Goal: Communication & Community: Answer question/provide support

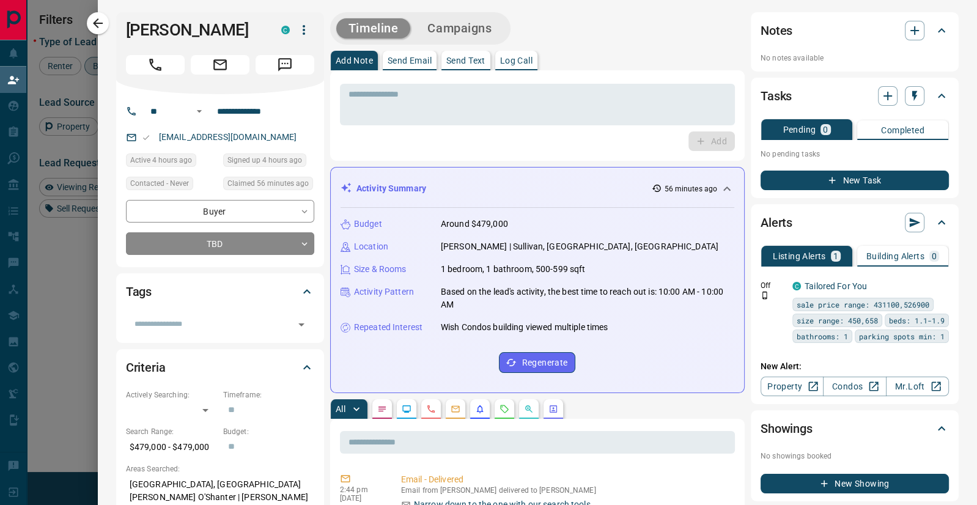
scroll to position [385, 725]
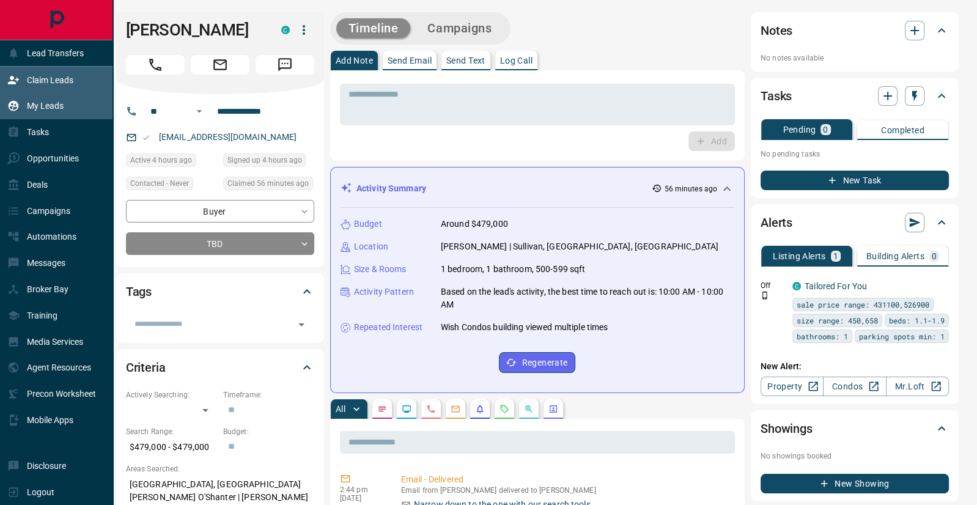
click at [45, 106] on p "My Leads" at bounding box center [45, 106] width 37 height 10
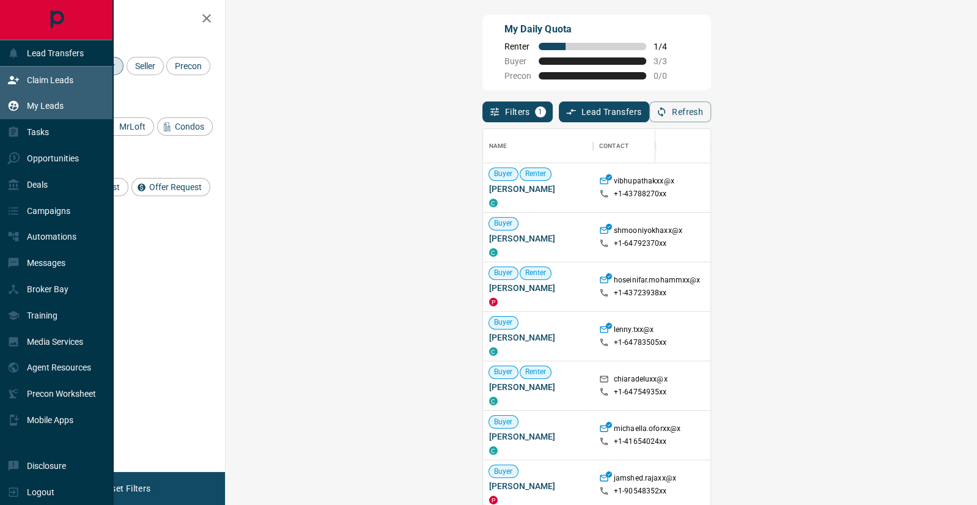
click at [59, 108] on p "My Leads" at bounding box center [45, 106] width 37 height 10
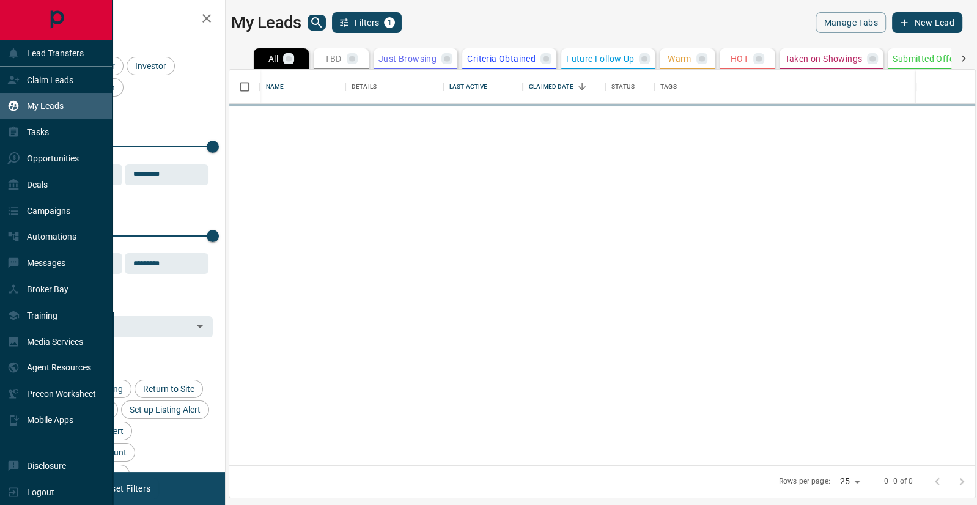
scroll to position [396, 746]
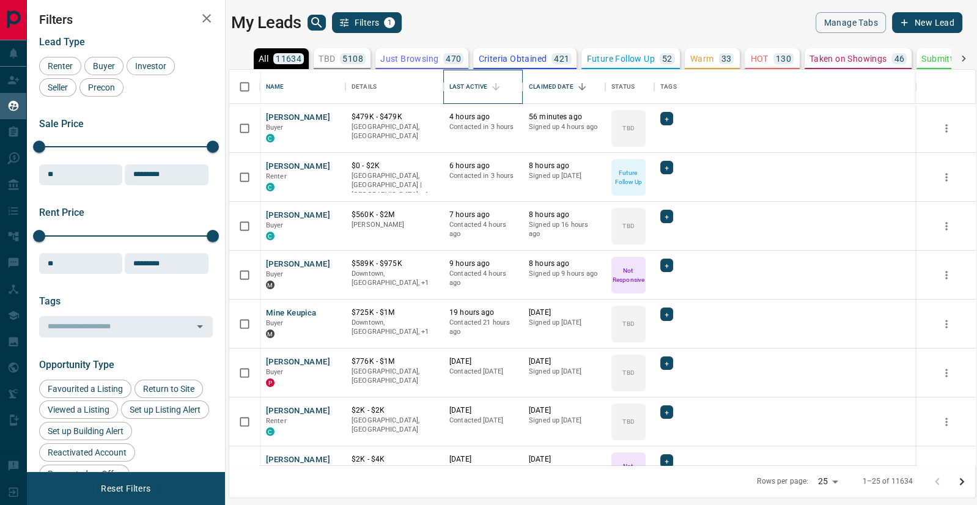
click at [471, 86] on div "Last Active" at bounding box center [468, 87] width 38 height 34
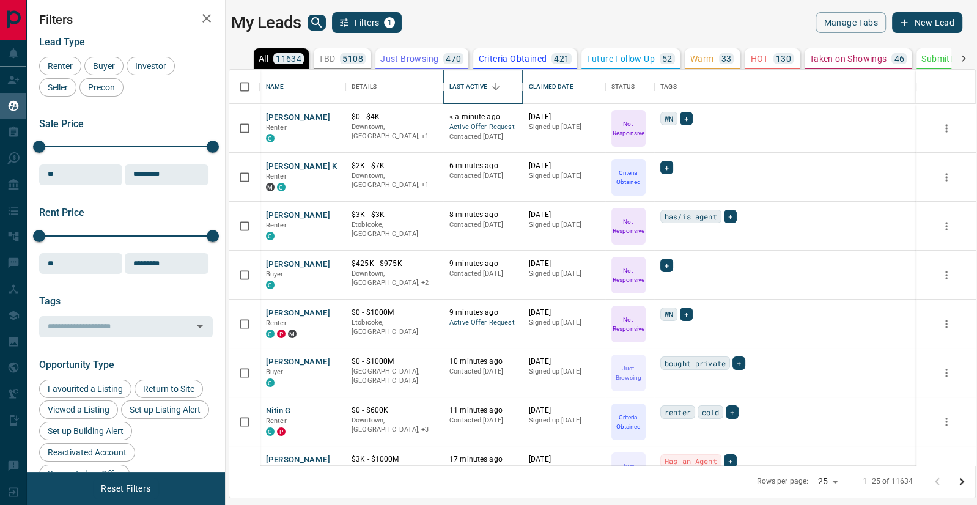
click at [471, 86] on div "Last Active" at bounding box center [468, 87] width 38 height 34
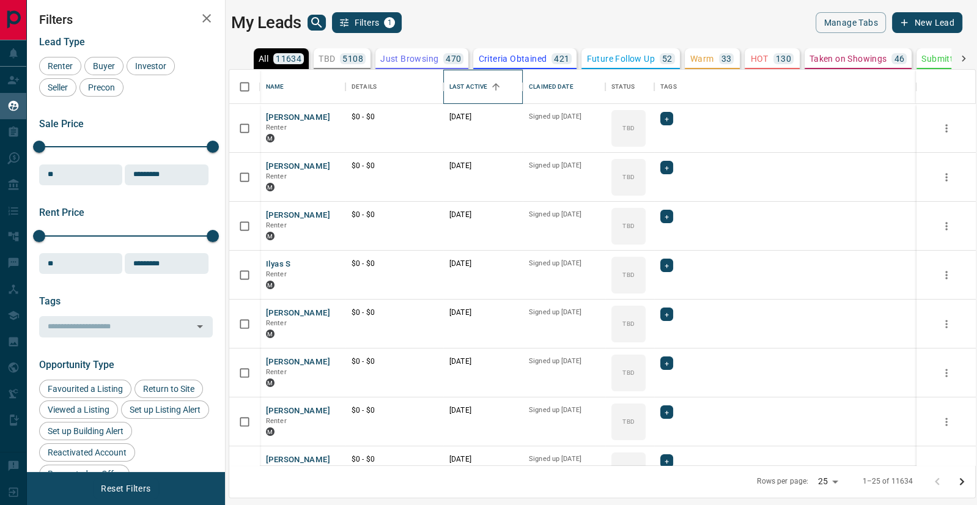
click at [471, 86] on div "Last Active" at bounding box center [468, 87] width 38 height 34
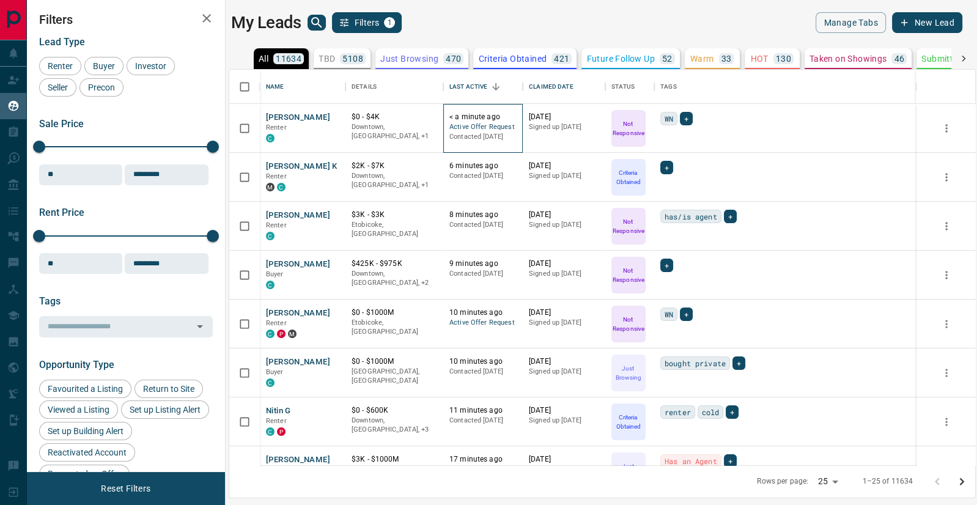
click at [462, 123] on span "Active Offer Request" at bounding box center [482, 127] width 67 height 10
click at [298, 116] on button "[PERSON_NAME]" at bounding box center [298, 118] width 64 height 12
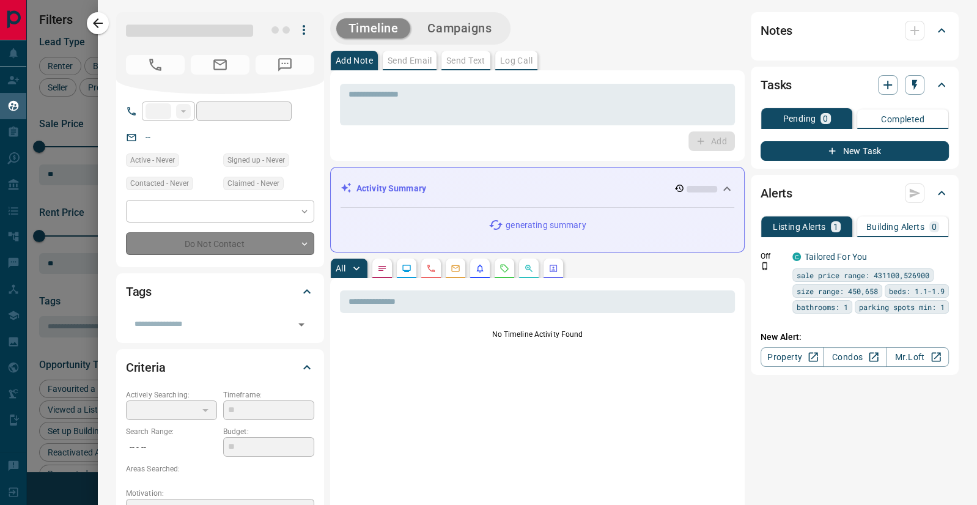
type input "**"
type input "**********"
type input "*"
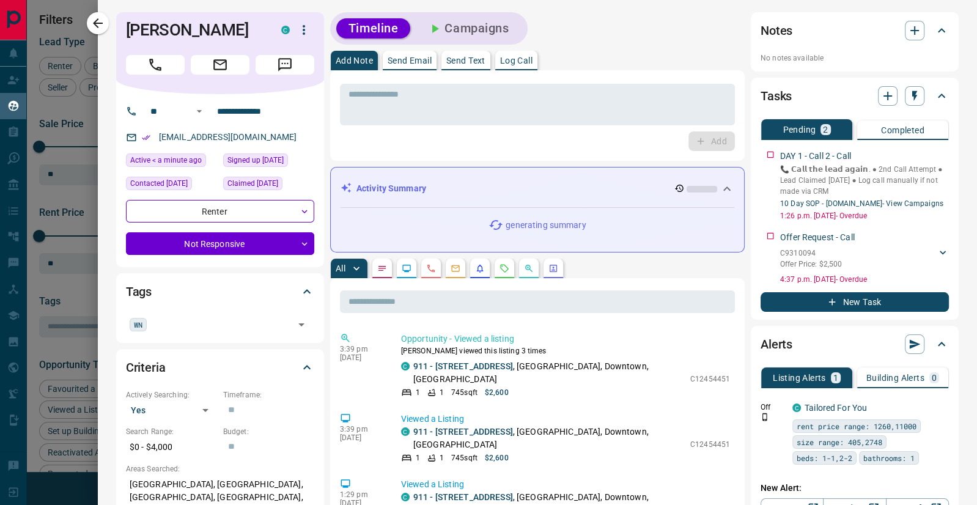
click at [504, 265] on icon "Requests" at bounding box center [505, 269] width 10 height 10
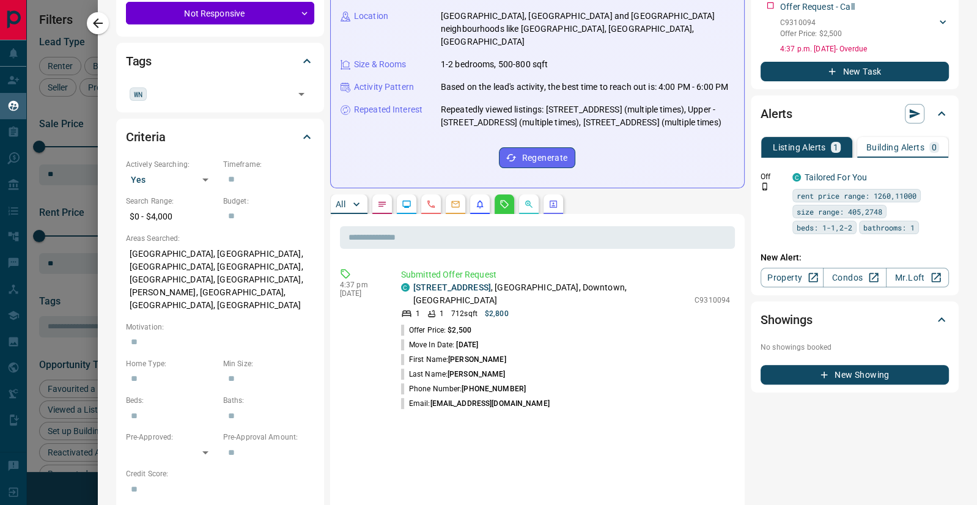
scroll to position [290, 0]
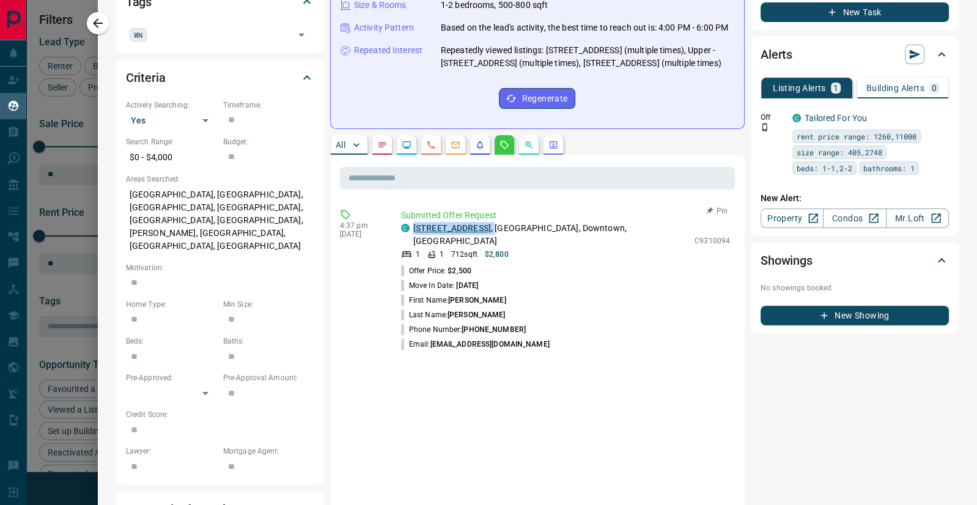
drag, startPoint x: 522, startPoint y: 240, endPoint x: 414, endPoint y: 240, distance: 107.6
click at [414, 240] on p "[STREET_ADDRESS]" at bounding box center [550, 235] width 275 height 26
copy p "[STREET_ADDRESS] ,"
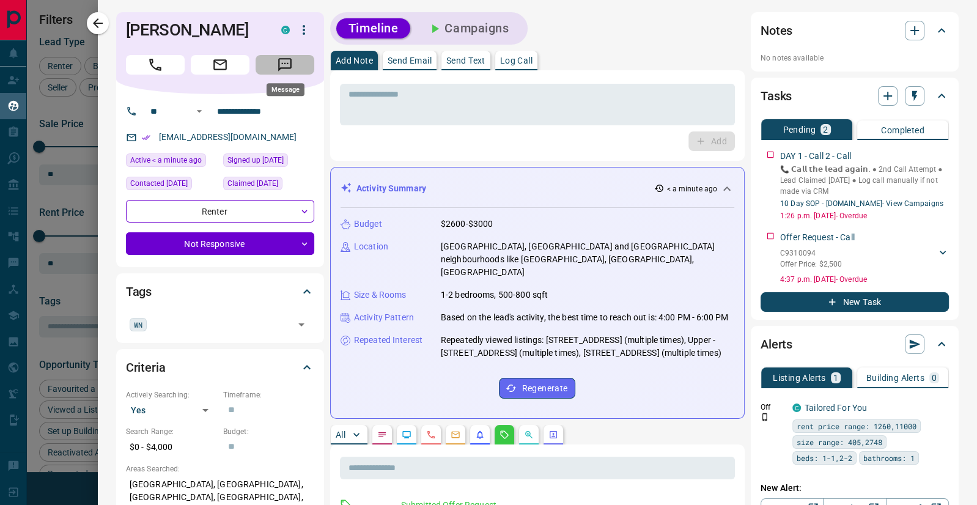
click at [288, 68] on icon "Message" at bounding box center [284, 64] width 13 height 13
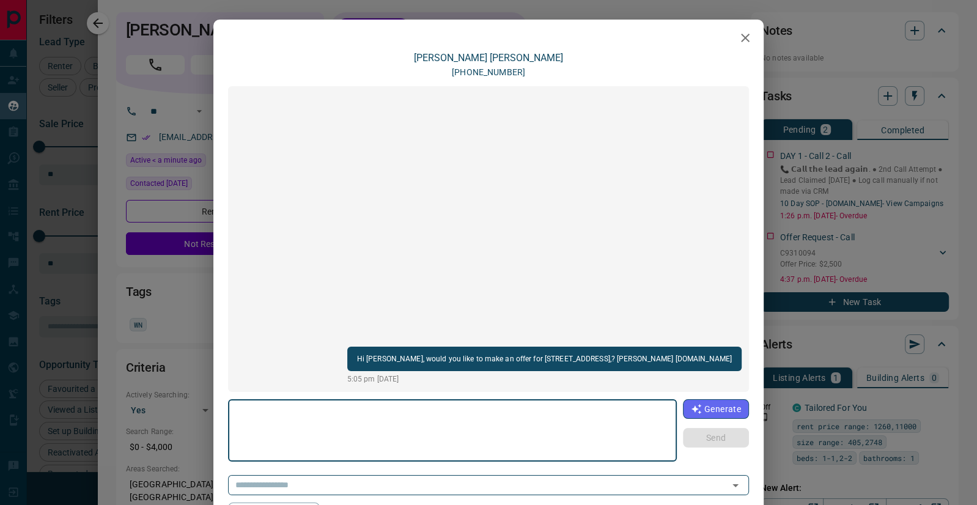
click at [741, 33] on icon "button" at bounding box center [745, 38] width 15 height 15
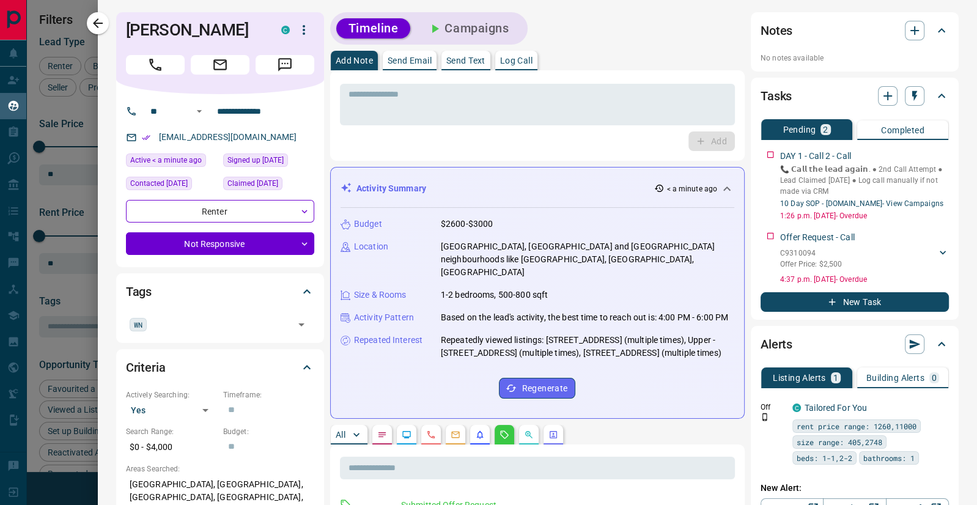
click at [405, 57] on p "Send Email" at bounding box center [410, 60] width 44 height 9
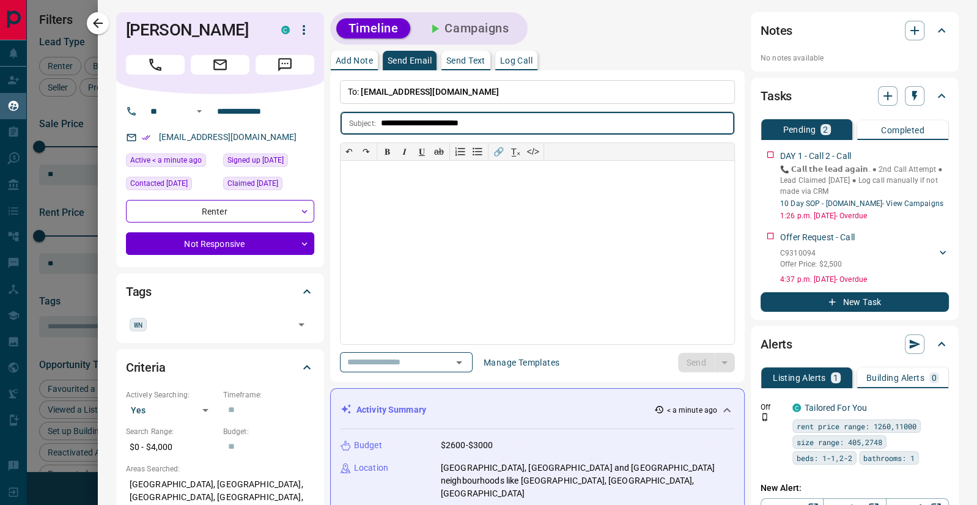
type input "**********"
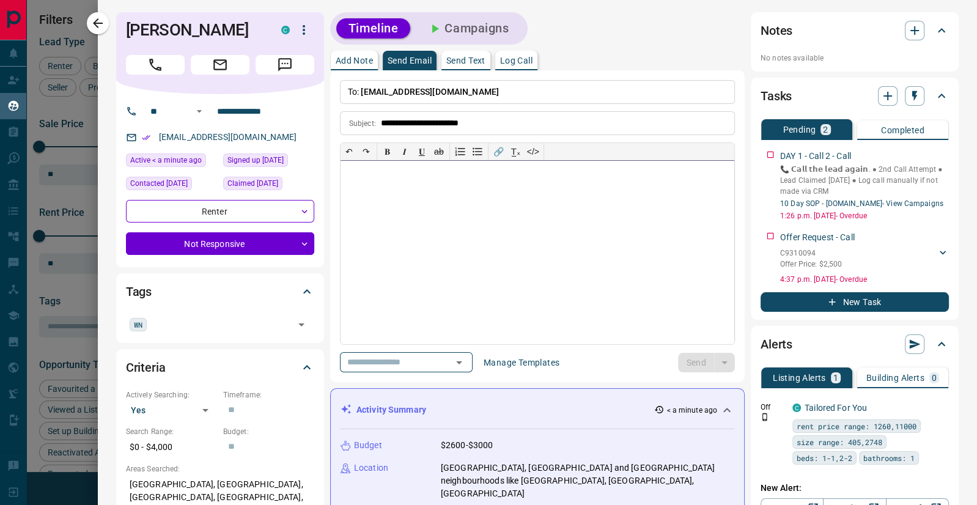
click at [385, 185] on div at bounding box center [538, 252] width 394 height 183
click at [692, 355] on button "Send" at bounding box center [697, 363] width 36 height 20
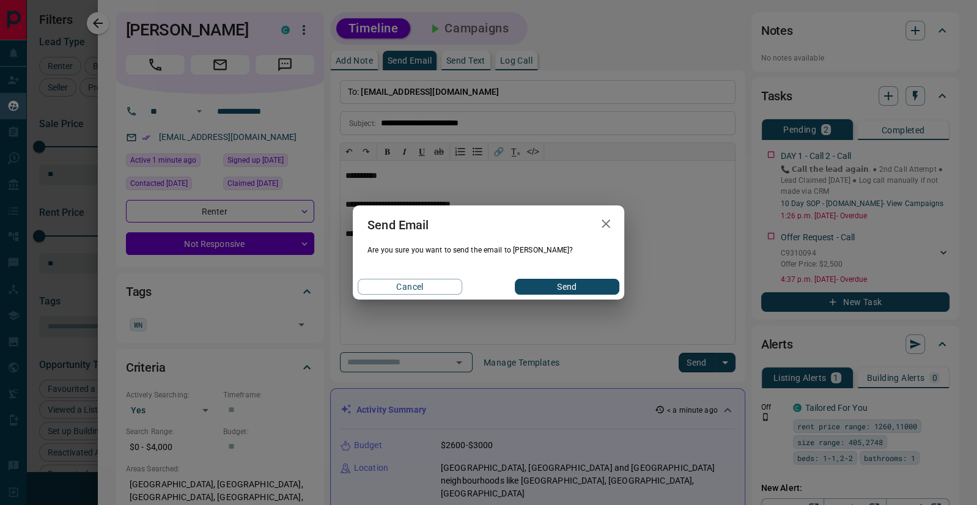
click at [552, 280] on button "Send" at bounding box center [567, 287] width 105 height 16
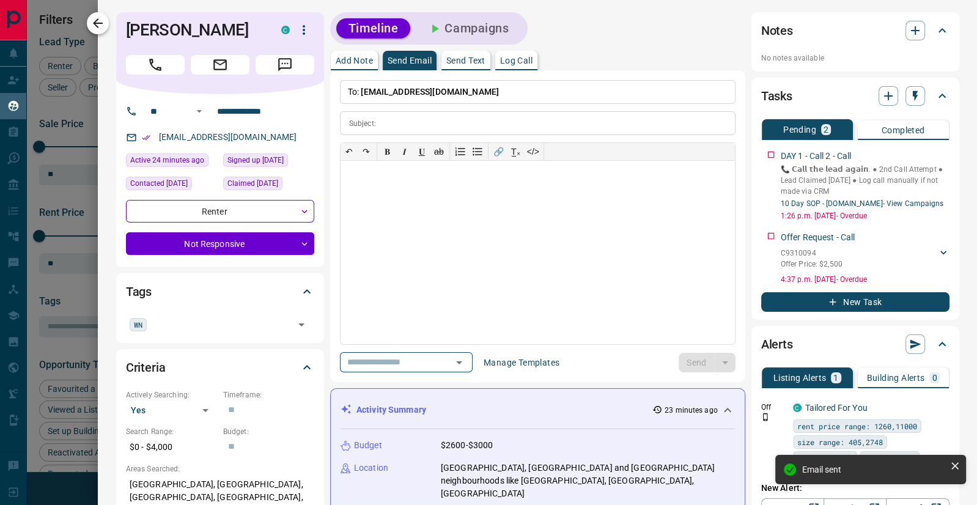
click at [97, 20] on icon "button" at bounding box center [98, 23] width 10 height 10
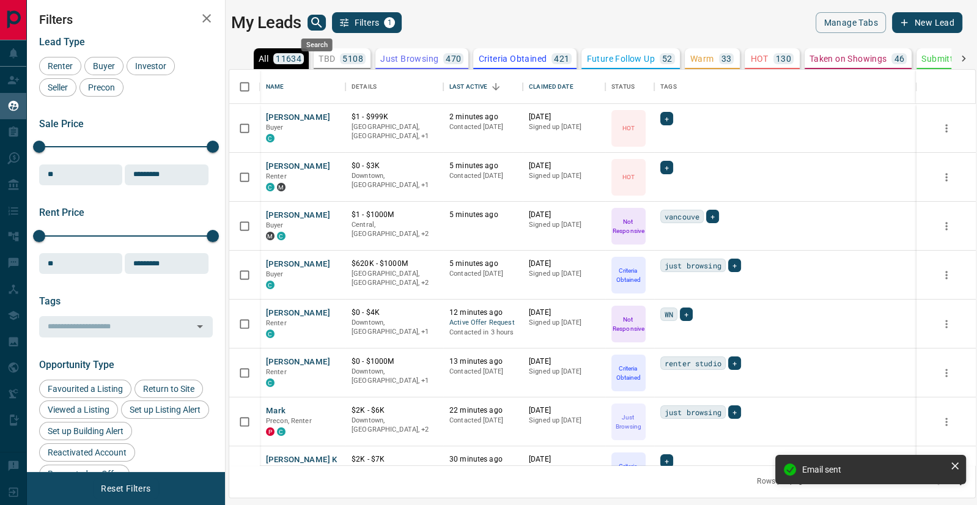
click at [318, 21] on icon "search button" at bounding box center [316, 22] width 10 height 10
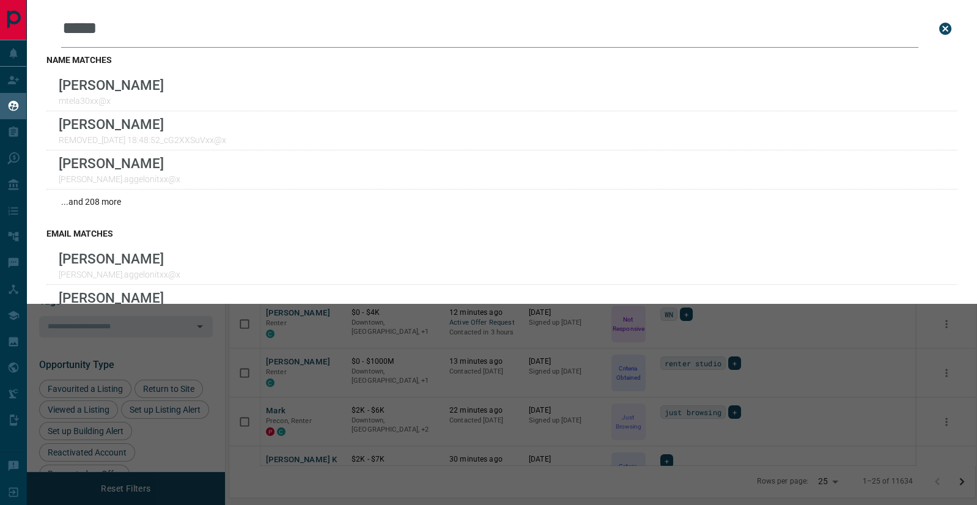
type input "*****"
click at [948, 29] on icon "close search bar" at bounding box center [945, 29] width 12 height 12
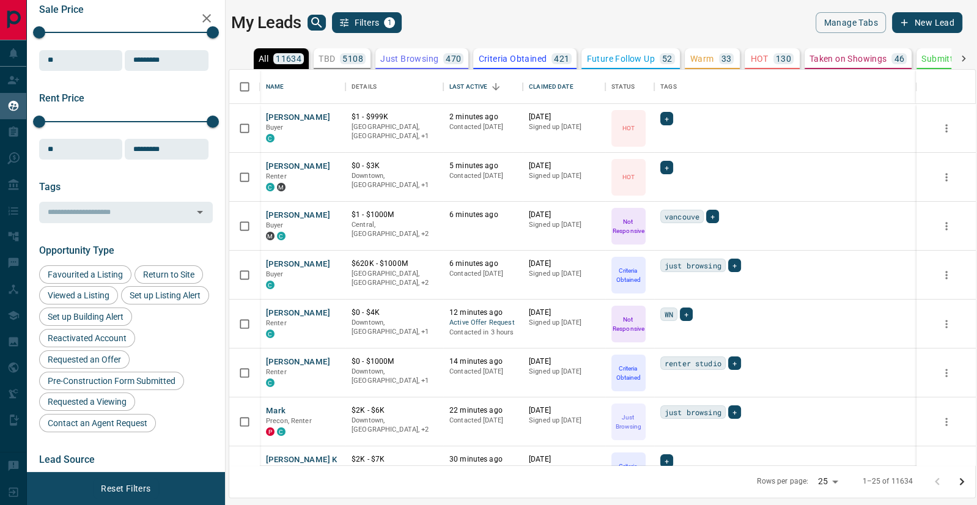
scroll to position [128, 0]
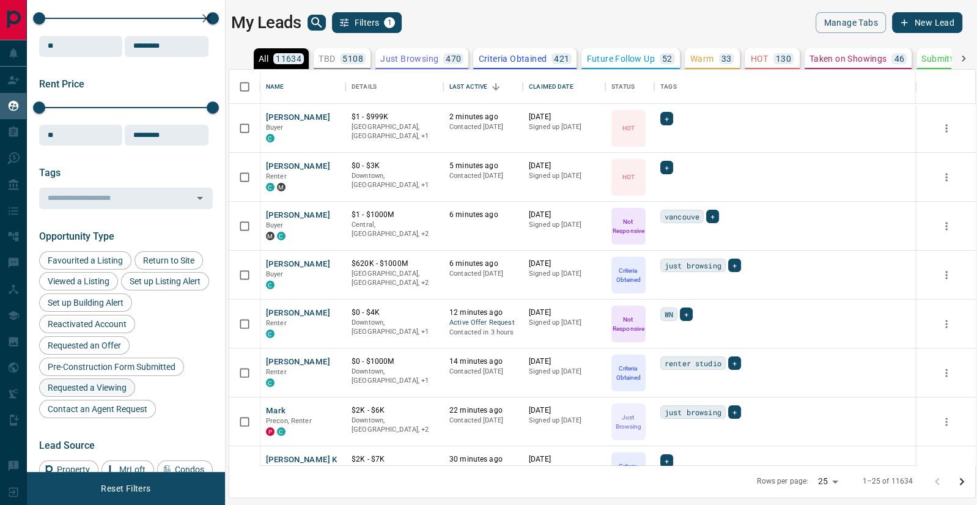
click at [89, 385] on span "Requested a Viewing" at bounding box center [86, 388] width 87 height 10
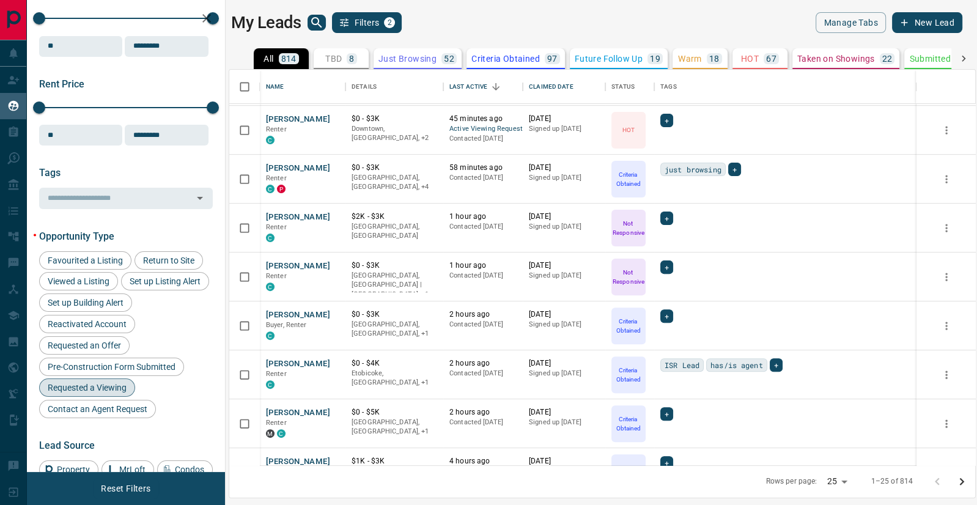
scroll to position [429, 0]
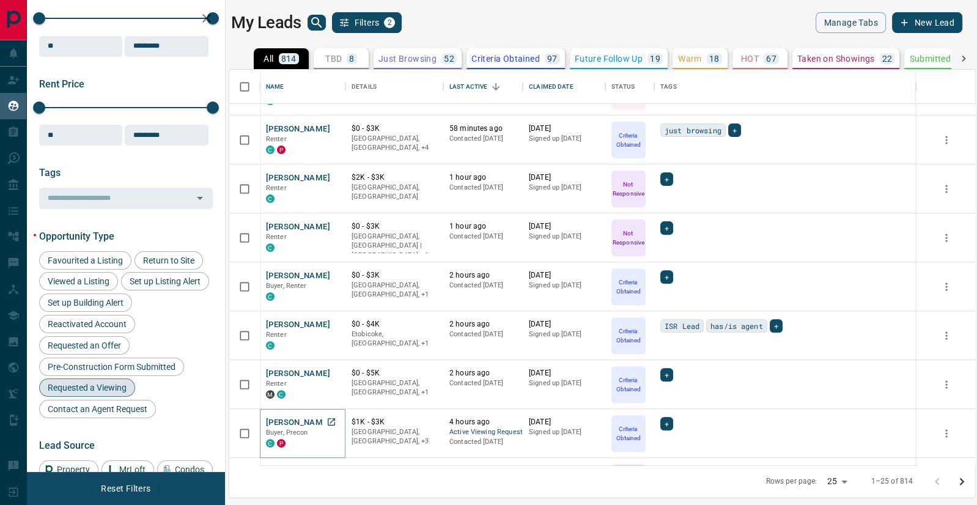
click at [288, 419] on button "[PERSON_NAME]" at bounding box center [298, 423] width 64 height 12
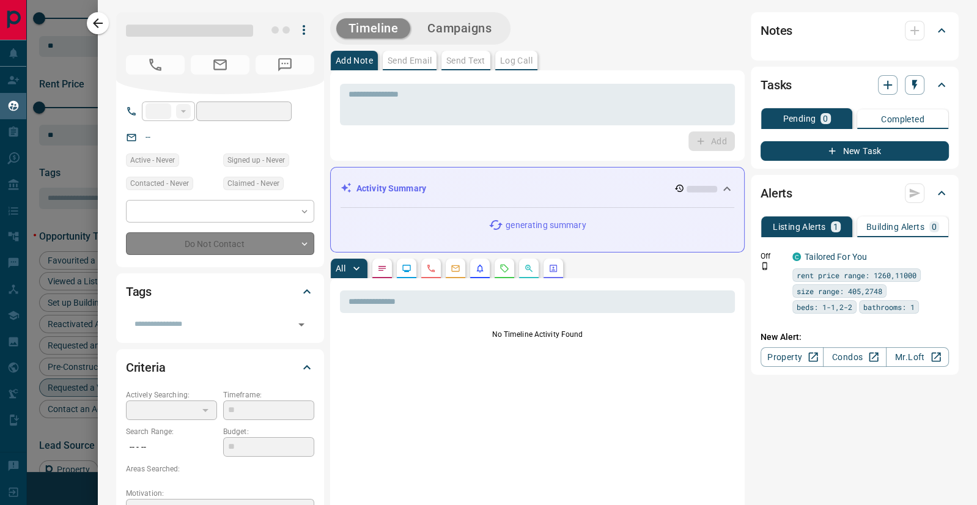
type input "**"
type input "**********"
type input "*"
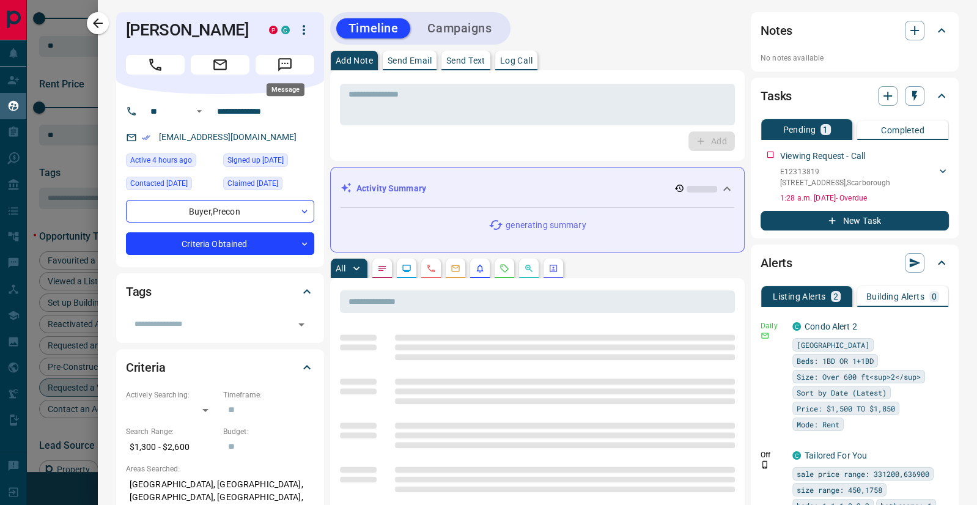
click at [286, 65] on icon "Message" at bounding box center [285, 65] width 16 height 16
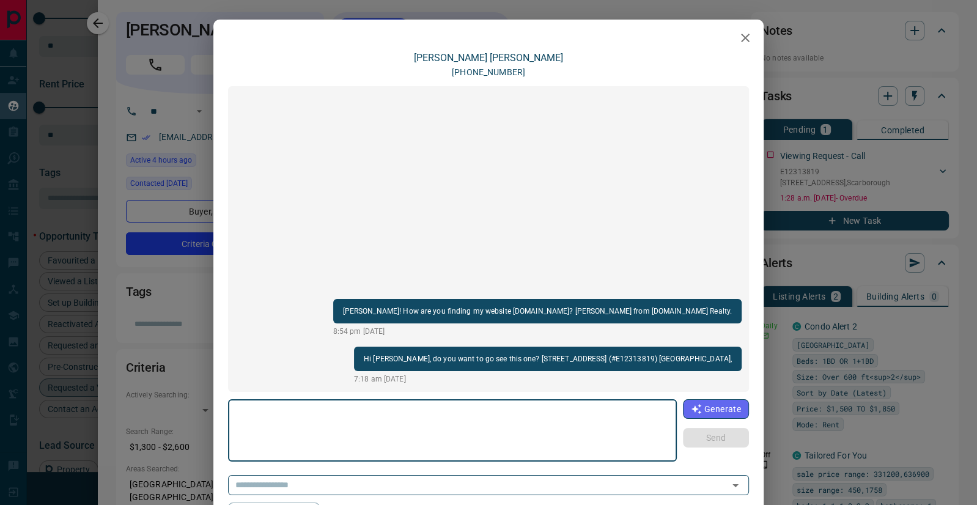
click at [744, 39] on icon "button" at bounding box center [745, 38] width 9 height 9
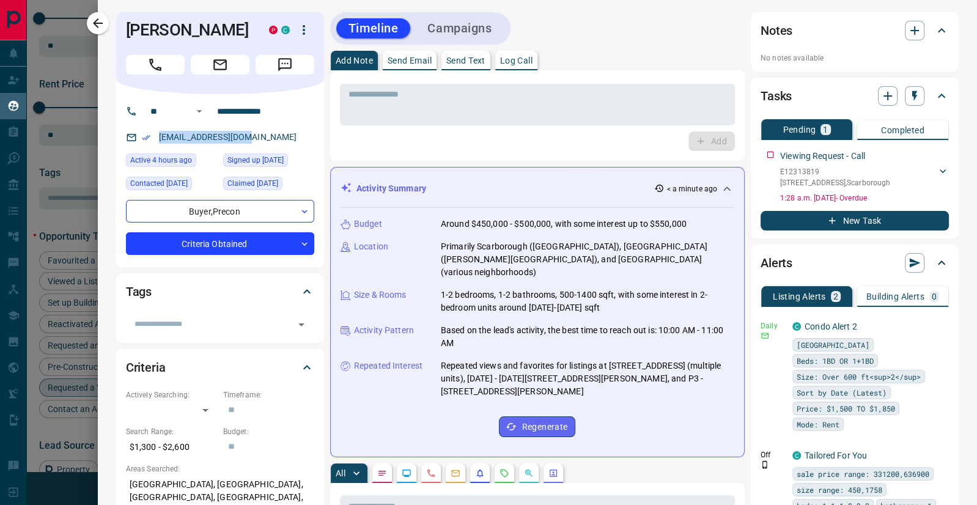
drag, startPoint x: 248, startPoint y: 136, endPoint x: 156, endPoint y: 138, distance: 92.4
click at [156, 138] on p "[EMAIL_ADDRESS][DOMAIN_NAME]" at bounding box center [228, 137] width 146 height 20
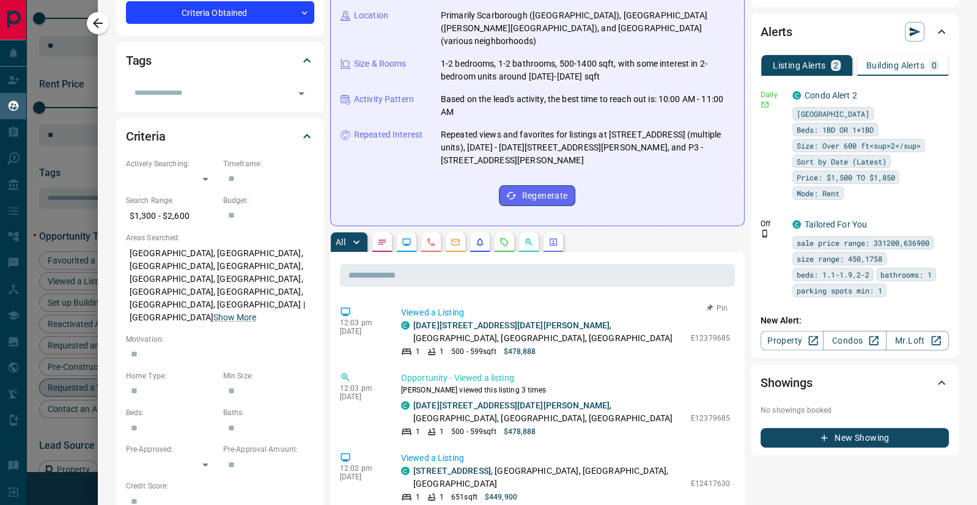
scroll to position [144, 0]
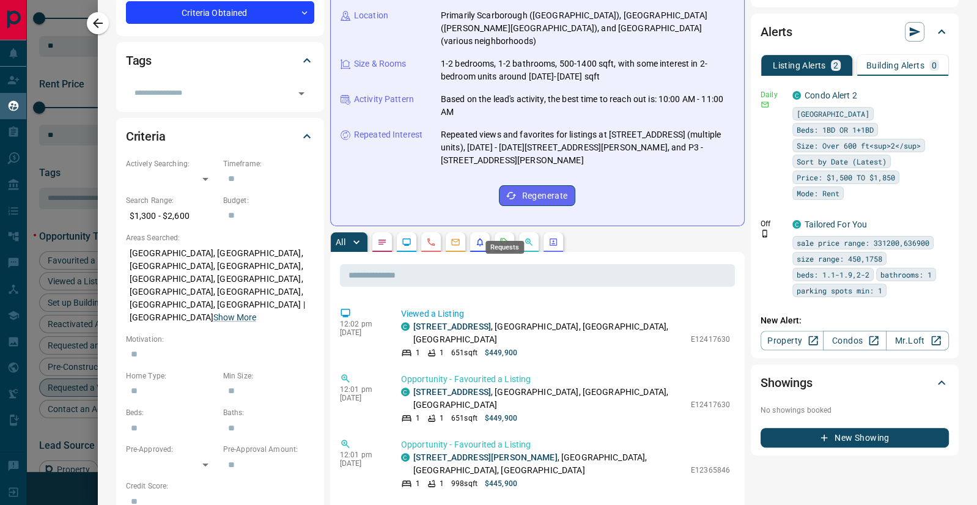
click at [503, 238] on icon "Requests" at bounding box center [504, 242] width 8 height 8
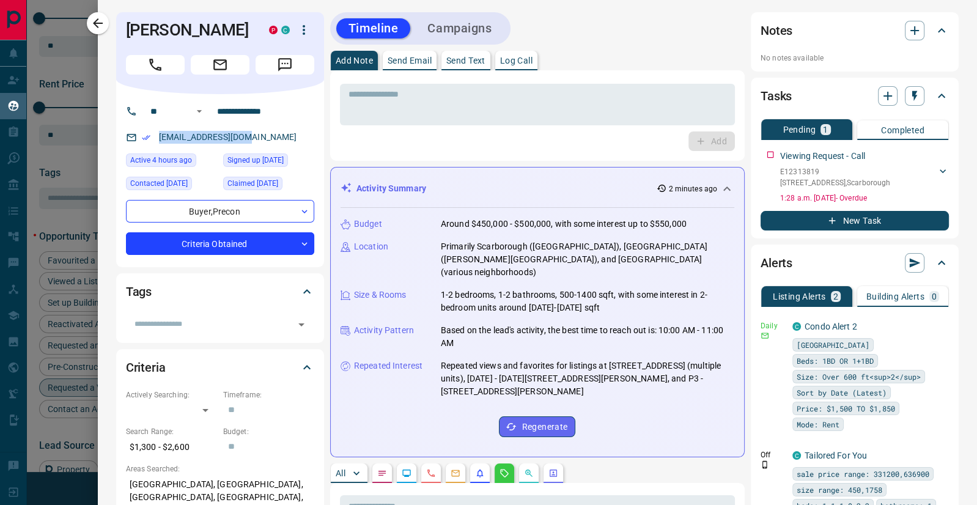
scroll to position [478, 0]
